Goal: Navigation & Orientation: Find specific page/section

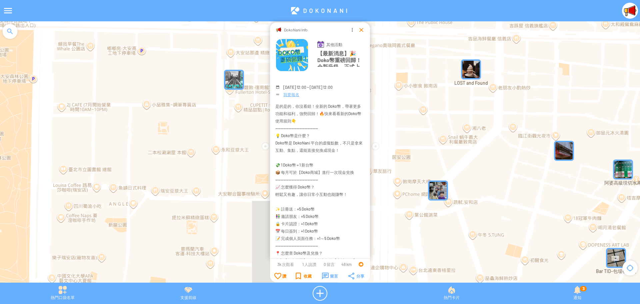
click at [361, 31] on div at bounding box center [361, 29] width 7 height 7
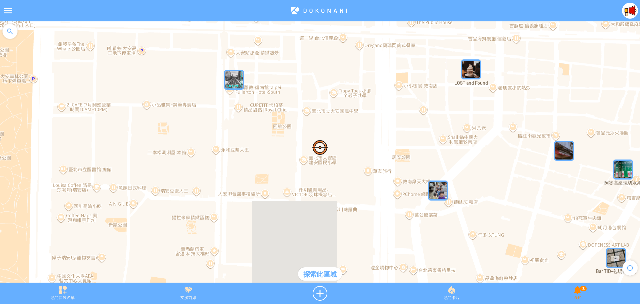
click at [578, 294] on div "3 通知" at bounding box center [577, 293] width 125 height 15
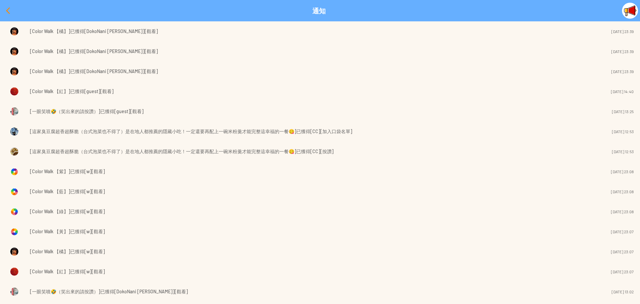
click at [6, 11] on div at bounding box center [8, 11] width 16 height 16
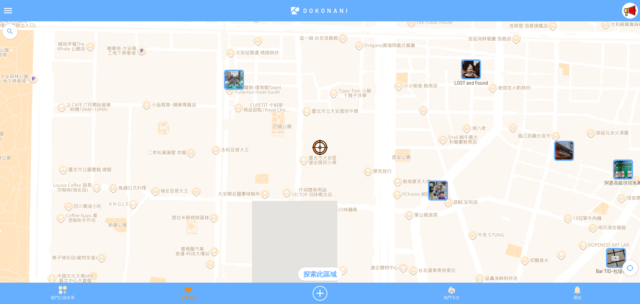
click at [190, 291] on div "支援前線" at bounding box center [187, 293] width 125 height 15
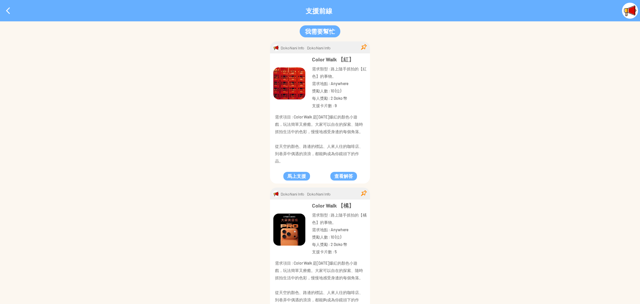
click at [339, 84] on p "需求地點 : Anywhere" at bounding box center [339, 83] width 55 height 7
click at [342, 82] on p "需求地點 : Anywhere" at bounding box center [339, 83] width 55 height 7
click at [6, 13] on div at bounding box center [8, 11] width 16 height 16
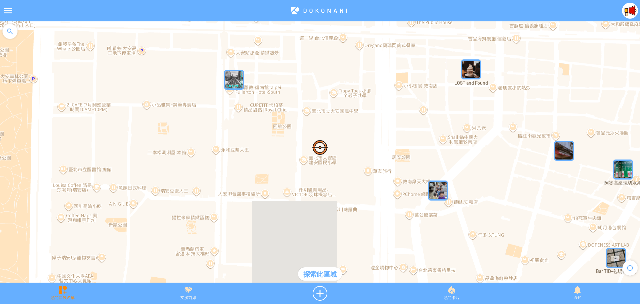
click at [67, 289] on div "熱門口袋名單" at bounding box center [62, 293] width 125 height 15
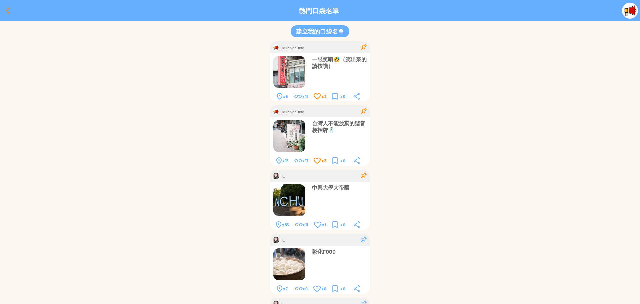
click at [8, 11] on div at bounding box center [8, 11] width 16 height 16
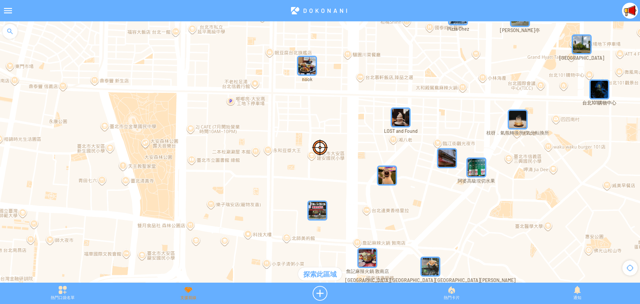
click at [190, 293] on div "支援前線" at bounding box center [187, 293] width 125 height 15
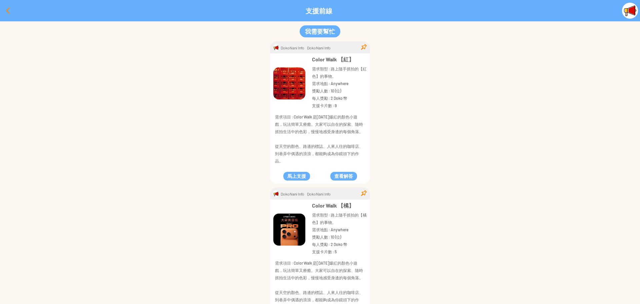
click at [4, 9] on div at bounding box center [8, 11] width 16 height 16
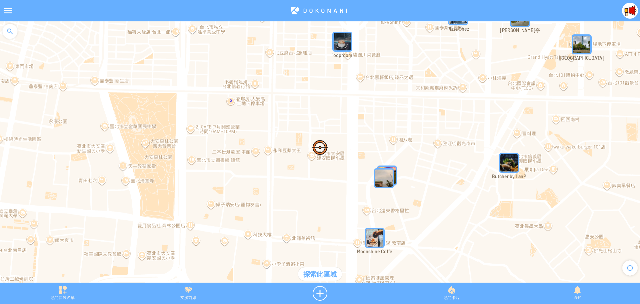
click at [187, 291] on div "支援前線" at bounding box center [187, 293] width 125 height 15
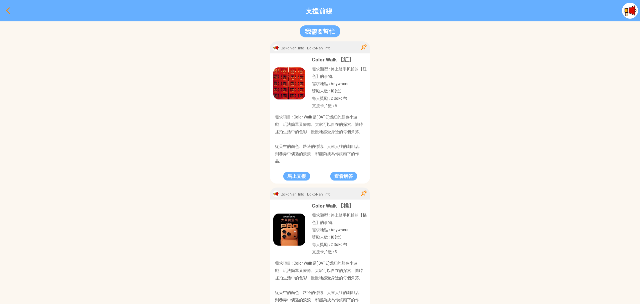
click at [8, 12] on div at bounding box center [8, 11] width 16 height 16
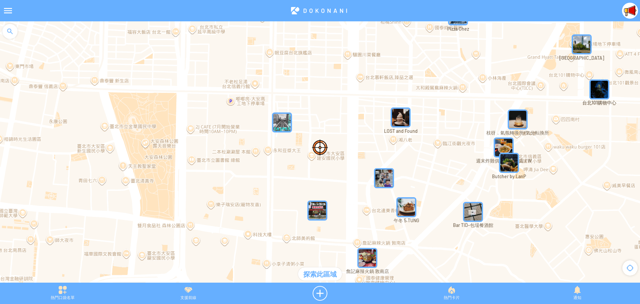
click at [624, 17] on div at bounding box center [631, 11] width 18 height 16
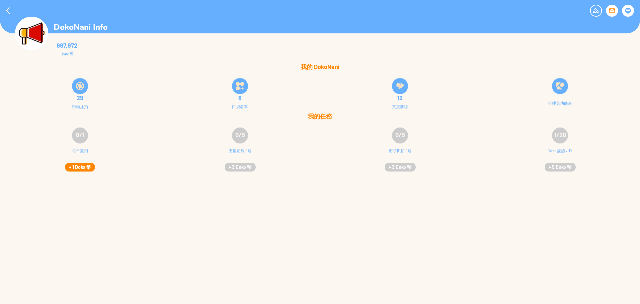
click at [86, 166] on button "+ 1 Doko 幣" at bounding box center [80, 167] width 30 height 9
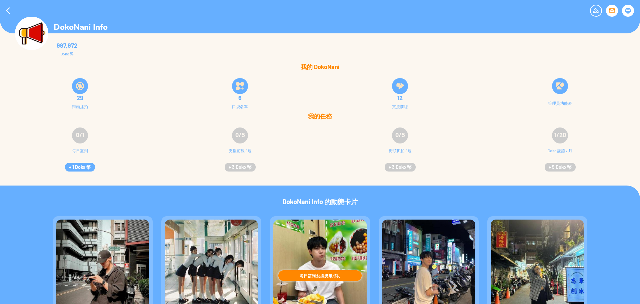
click at [402, 86] on img at bounding box center [400, 86] width 8 height 8
